Goal: Navigation & Orientation: Find specific page/section

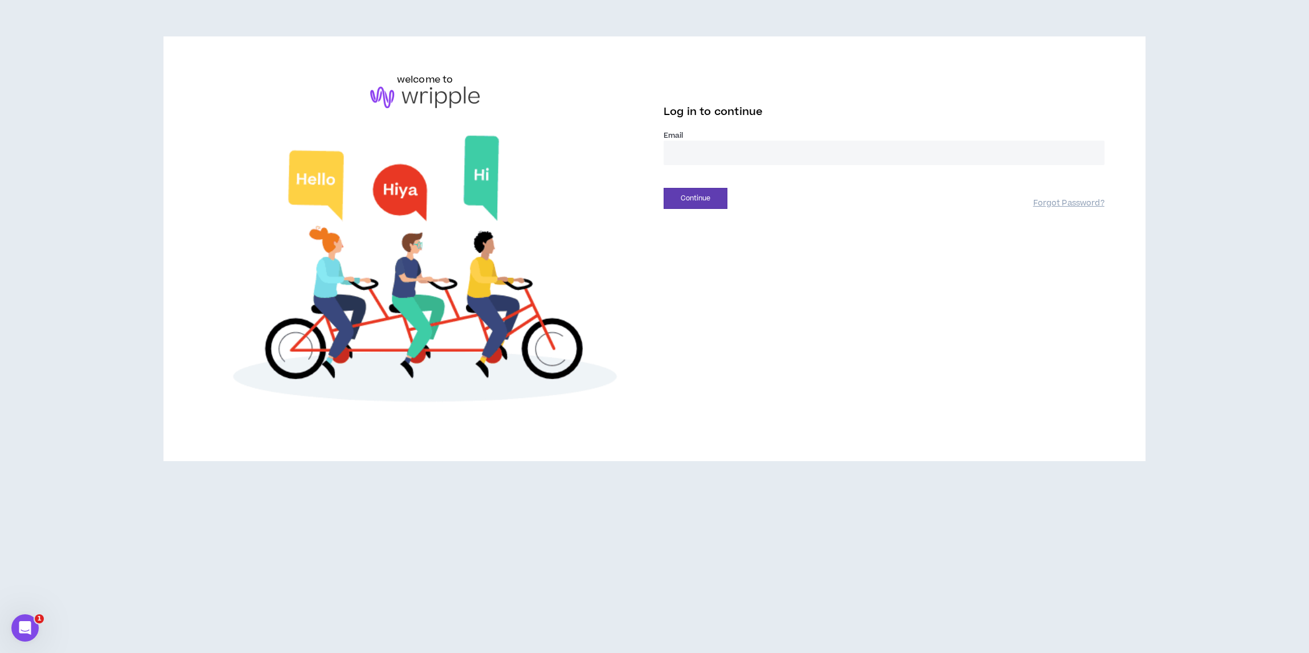
click at [703, 154] on input "email" at bounding box center [884, 153] width 441 height 24
type input "**********"
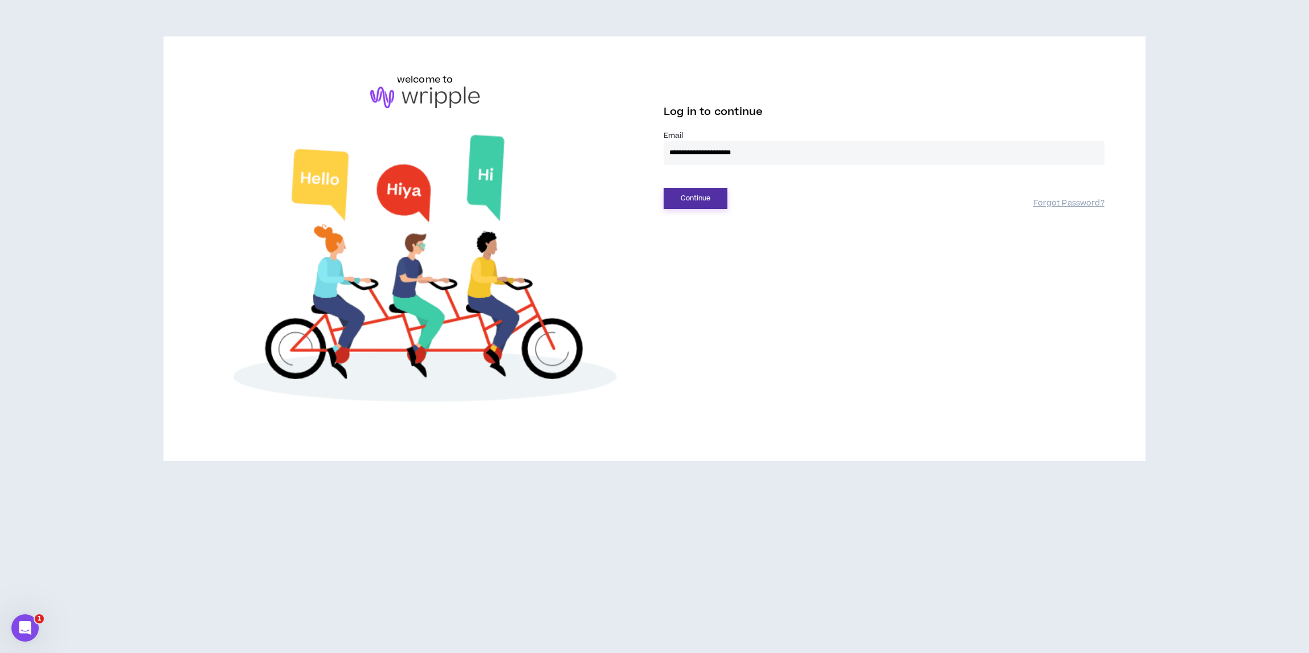
click at [709, 199] on button "Continue" at bounding box center [696, 198] width 64 height 21
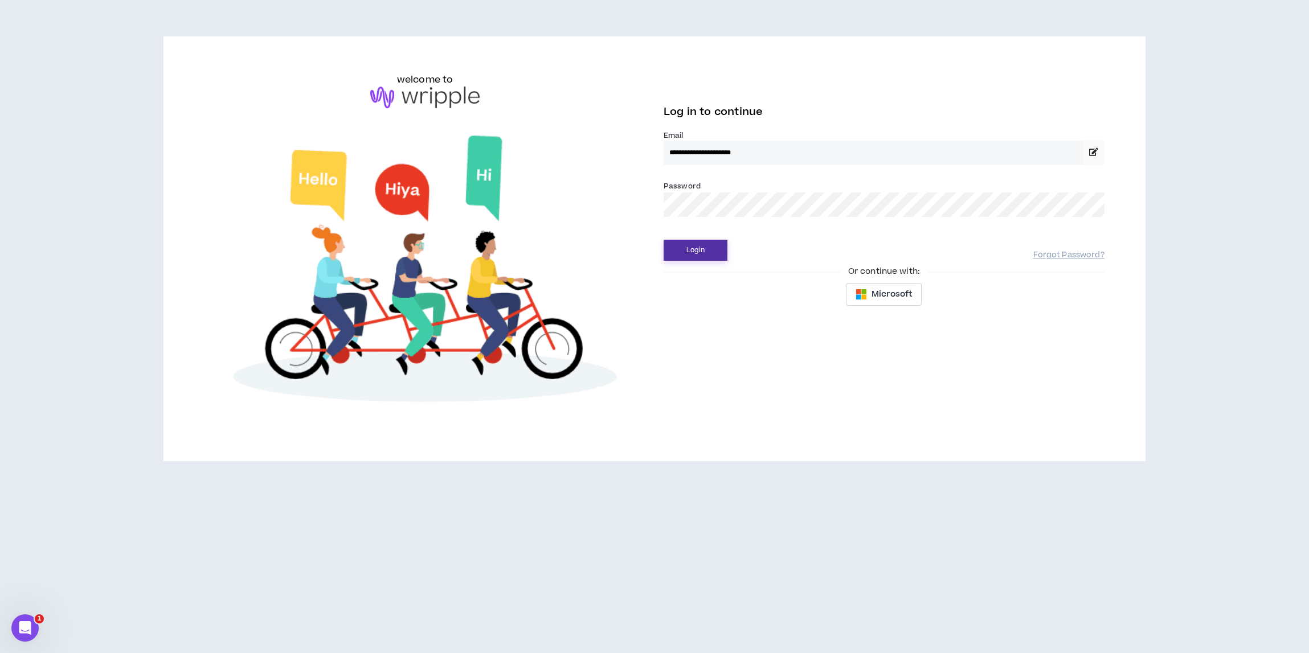
click at [691, 246] on button "Login" at bounding box center [696, 250] width 64 height 21
